Goal: Check status: Check status

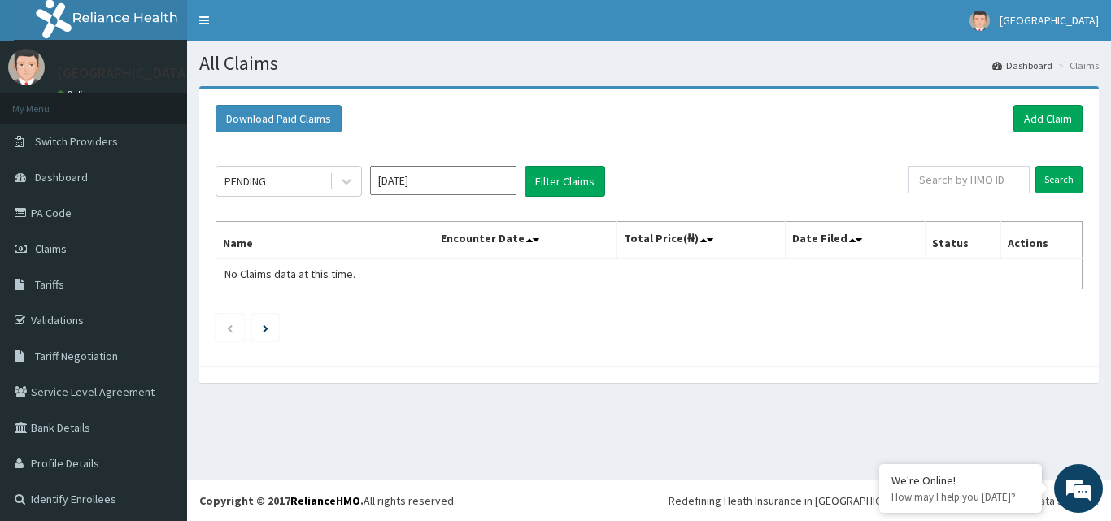
click at [349, 176] on icon at bounding box center [346, 181] width 16 height 16
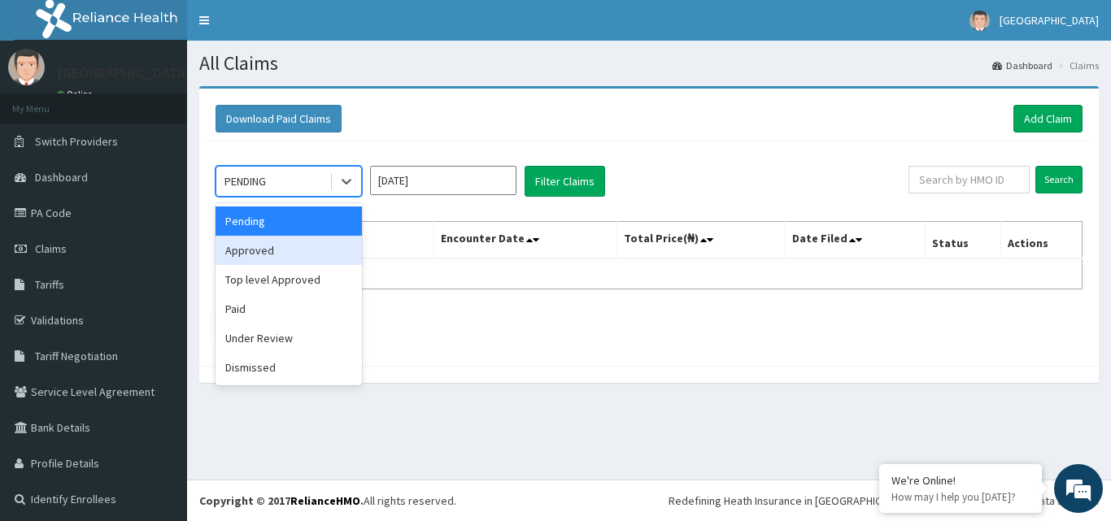
click at [284, 246] on div "Approved" at bounding box center [288, 250] width 146 height 29
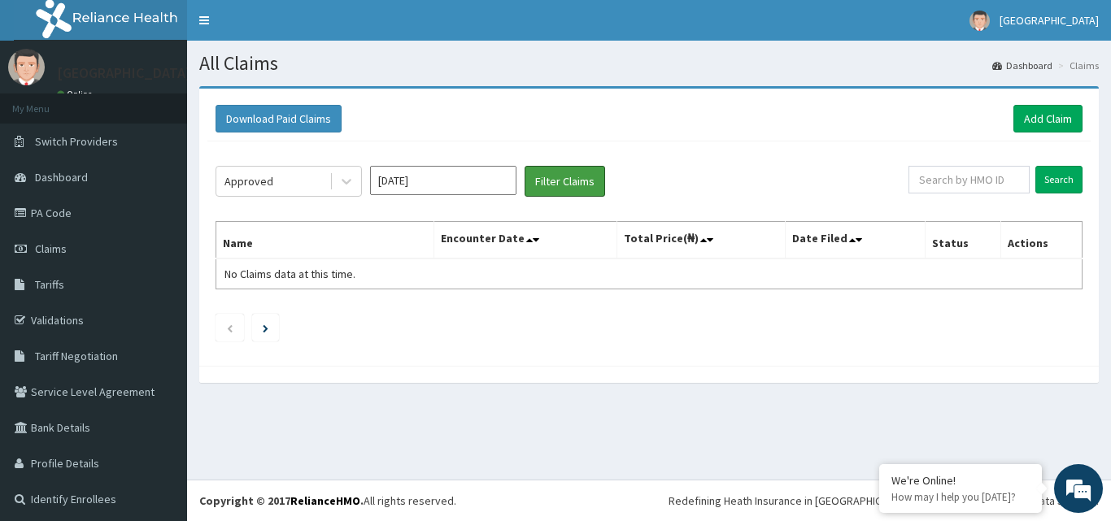
click at [548, 195] on button "Filter Claims" at bounding box center [565, 181] width 81 height 31
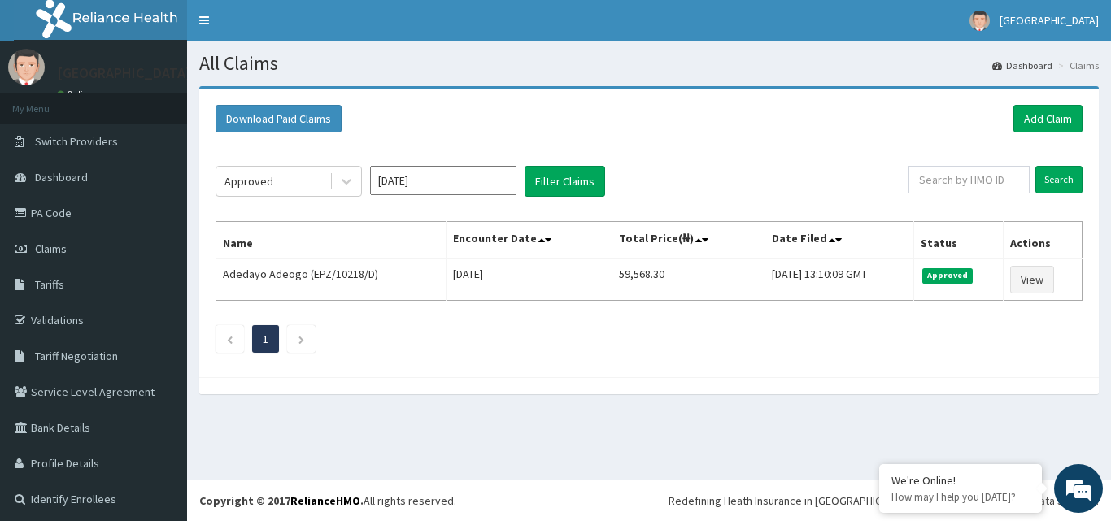
click at [335, 182] on div at bounding box center [346, 181] width 29 height 29
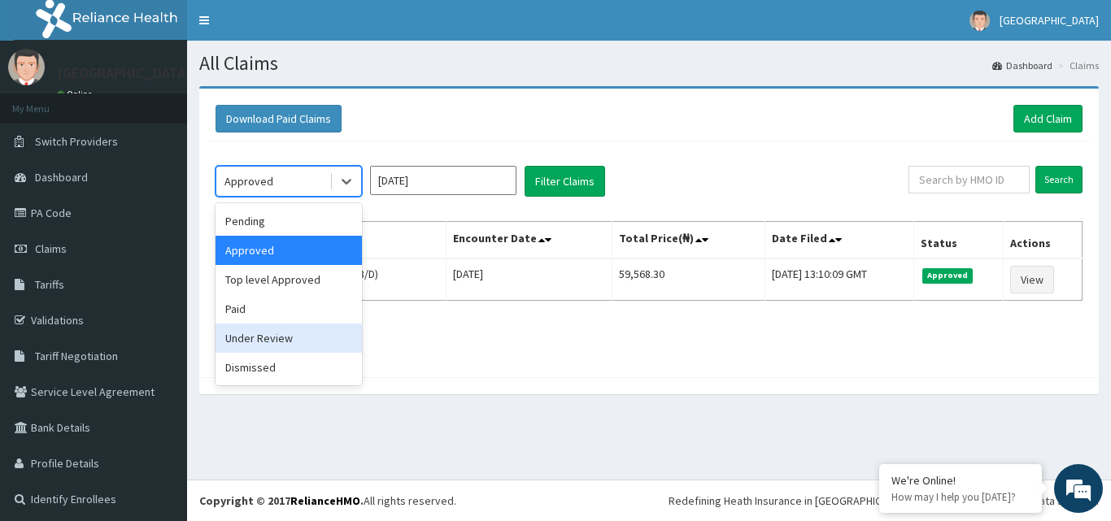
click at [237, 334] on div "Under Review" at bounding box center [288, 338] width 146 height 29
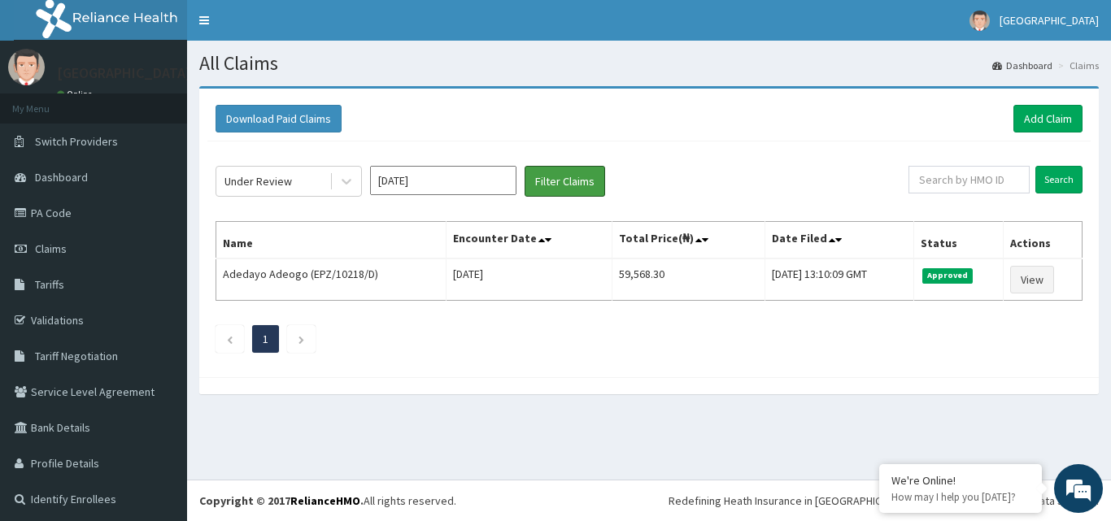
click at [552, 192] on button "Filter Claims" at bounding box center [565, 181] width 81 height 31
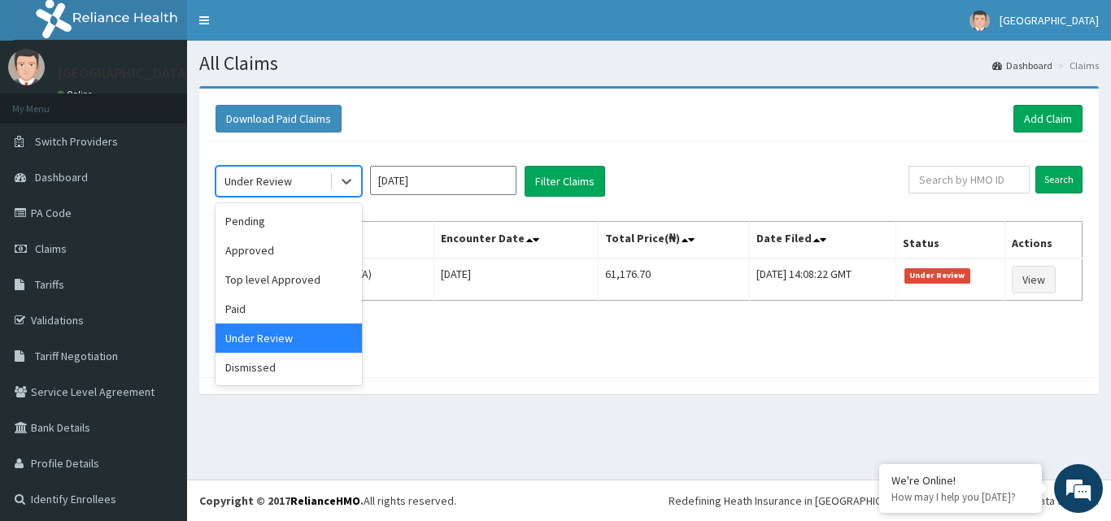
click at [337, 182] on div at bounding box center [346, 181] width 29 height 29
click at [294, 232] on div "Pending" at bounding box center [288, 221] width 146 height 29
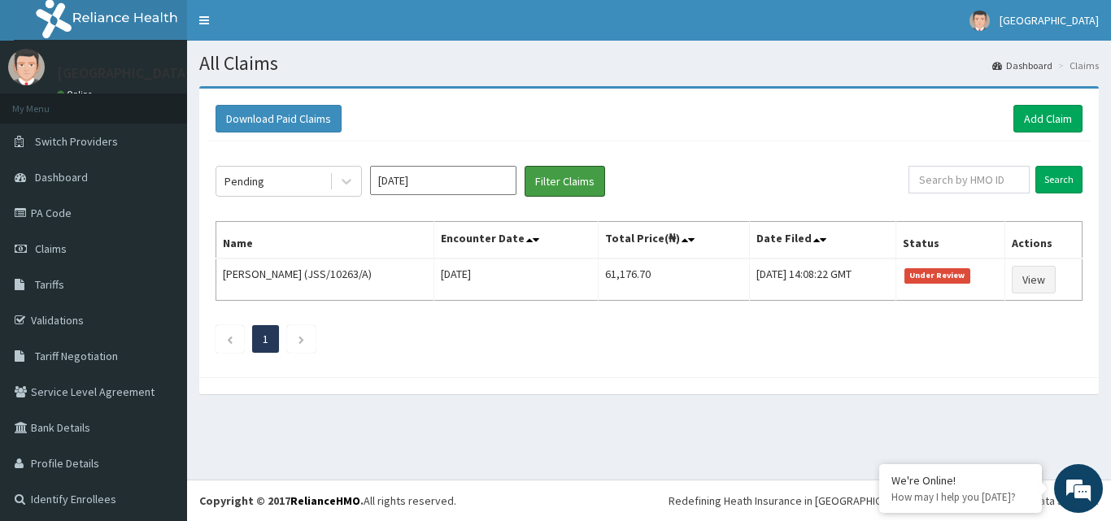
click at [549, 188] on button "Filter Claims" at bounding box center [565, 181] width 81 height 31
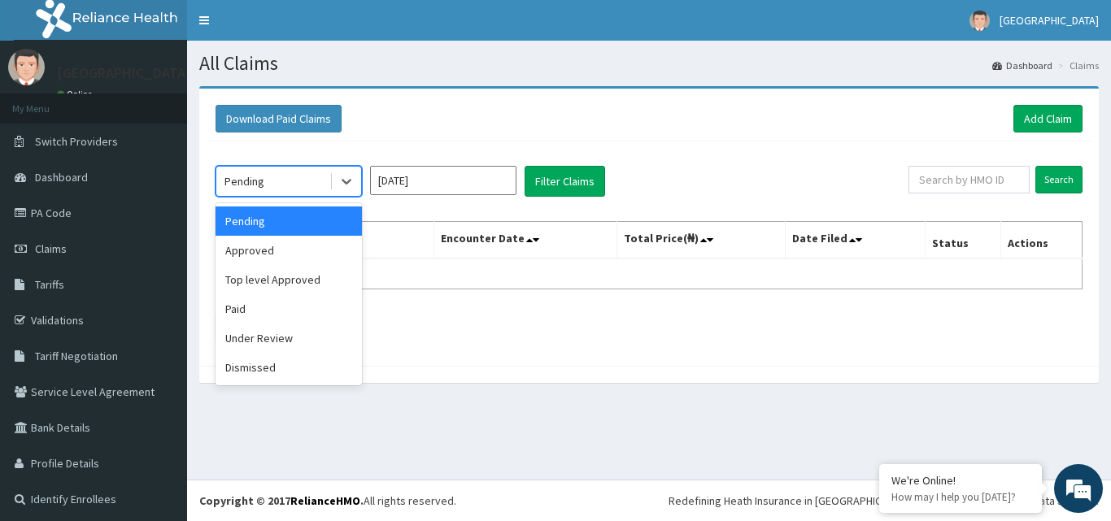
click at [341, 187] on icon at bounding box center [346, 181] width 16 height 16
click at [280, 310] on div "Paid" at bounding box center [288, 308] width 146 height 29
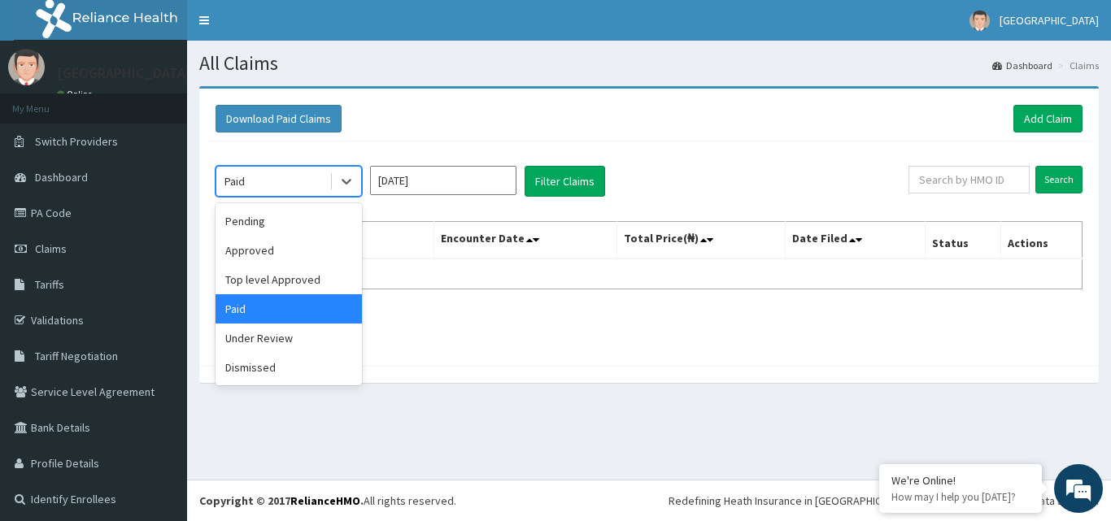
click at [332, 173] on div at bounding box center [346, 181] width 29 height 29
click at [309, 285] on div "Top level Approved" at bounding box center [288, 279] width 146 height 29
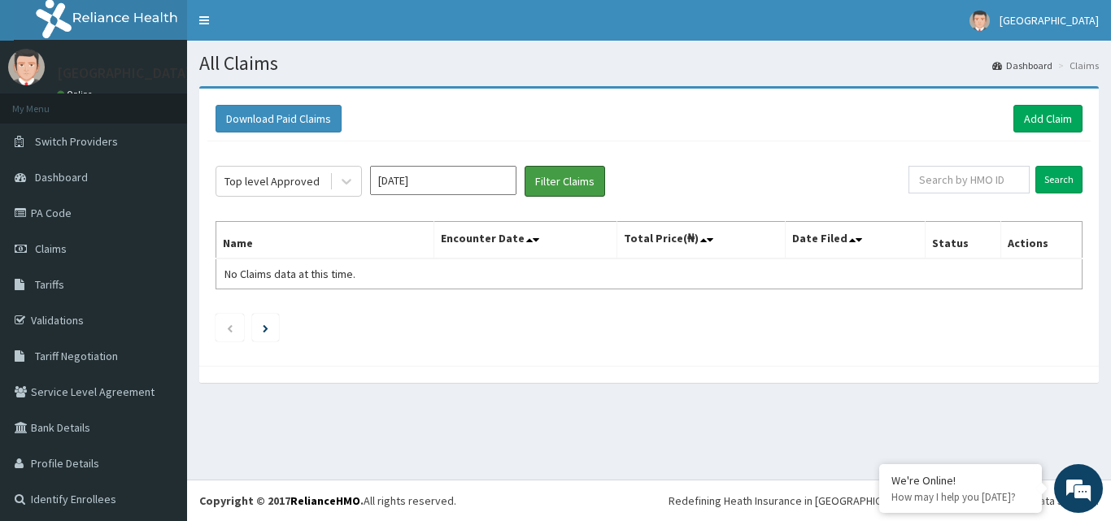
click at [559, 178] on button "Filter Claims" at bounding box center [565, 181] width 81 height 31
click at [342, 176] on icon at bounding box center [346, 181] width 16 height 16
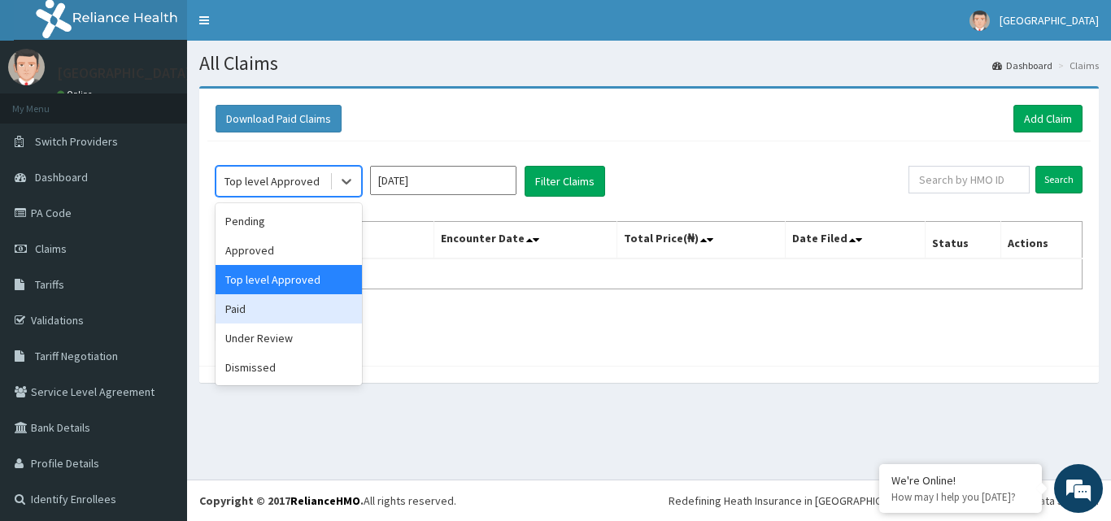
click at [272, 317] on div "Paid" at bounding box center [288, 308] width 146 height 29
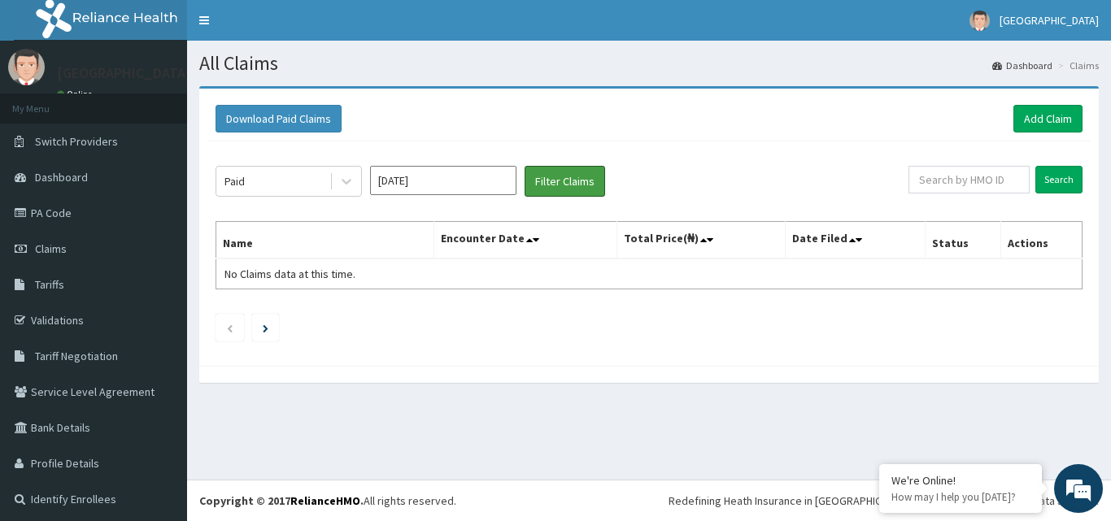
click at [565, 190] on button "Filter Claims" at bounding box center [565, 181] width 81 height 31
